Goal: Information Seeking & Learning: Learn about a topic

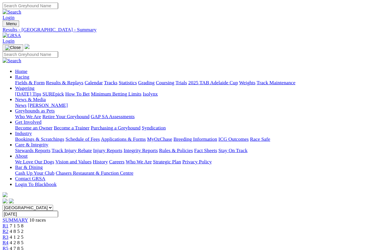
scroll to position [1, 0]
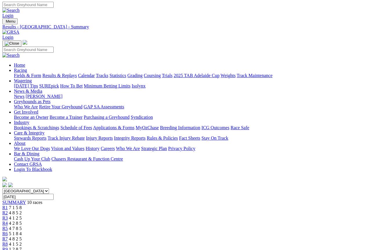
click at [8, 230] on link "R8" at bounding box center [5, 244] width 6 height 5
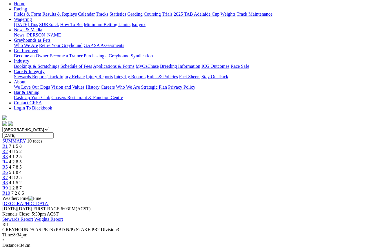
scroll to position [58, 0]
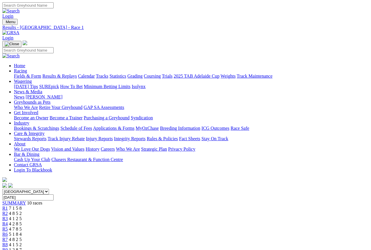
scroll to position [1, 0]
click at [27, 68] on link "Racing" at bounding box center [20, 70] width 13 height 5
click at [143, 73] on link "Grading" at bounding box center [134, 75] width 15 height 5
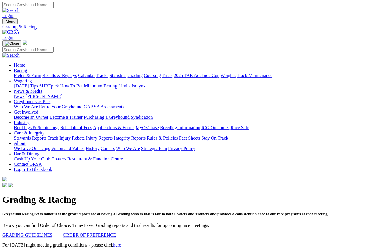
scroll to position [1, 0]
click at [121, 230] on link "here" at bounding box center [117, 245] width 8 height 5
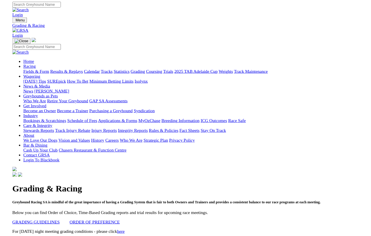
scroll to position [14, 0]
